Goal: Task Accomplishment & Management: Use online tool/utility

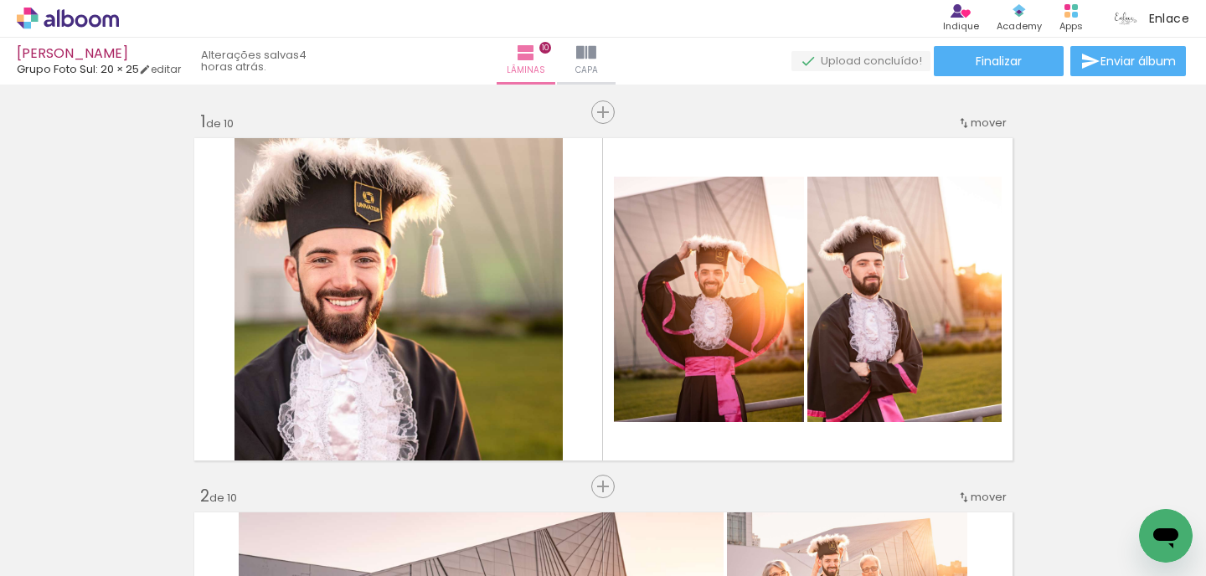
scroll to position [3010, 0]
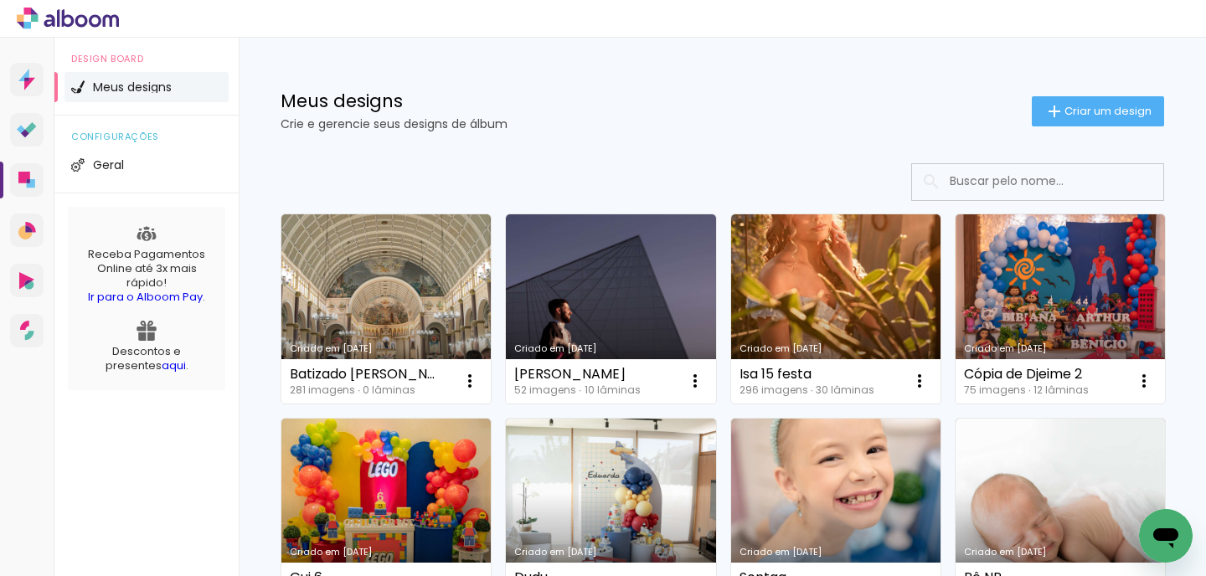
click at [631, 298] on link "Criado em [DATE]" at bounding box center [610, 308] width 209 height 189
